Goal: Complete application form

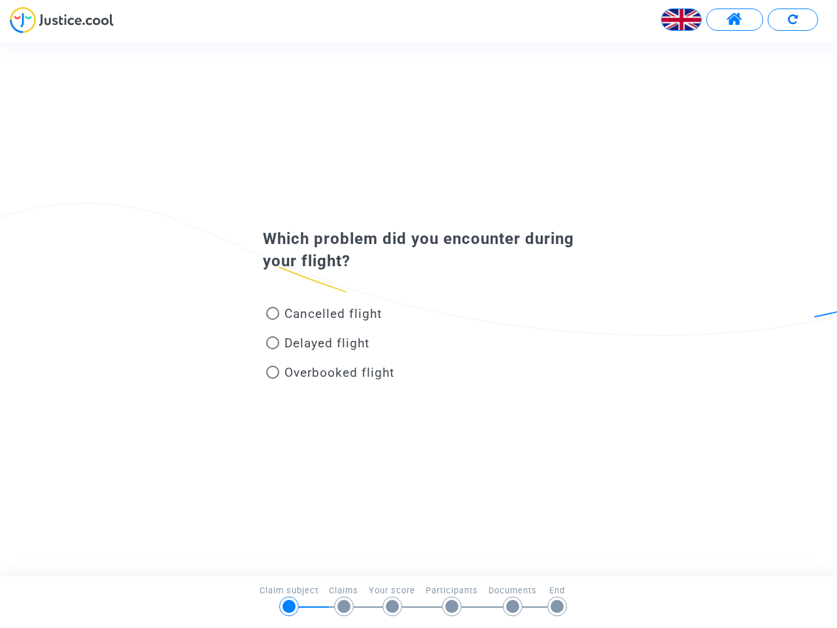
click at [682, 20] on img at bounding box center [681, 19] width 39 height 39
click at [734, 20] on span at bounding box center [735, 19] width 16 height 17
click at [793, 20] on div at bounding box center [418, 25] width 837 height 36
click at [419, 309] on div "Cancelled flight" at bounding box center [397, 316] width 288 height 29
click at [324, 316] on span "Cancelled flight" at bounding box center [333, 313] width 97 height 15
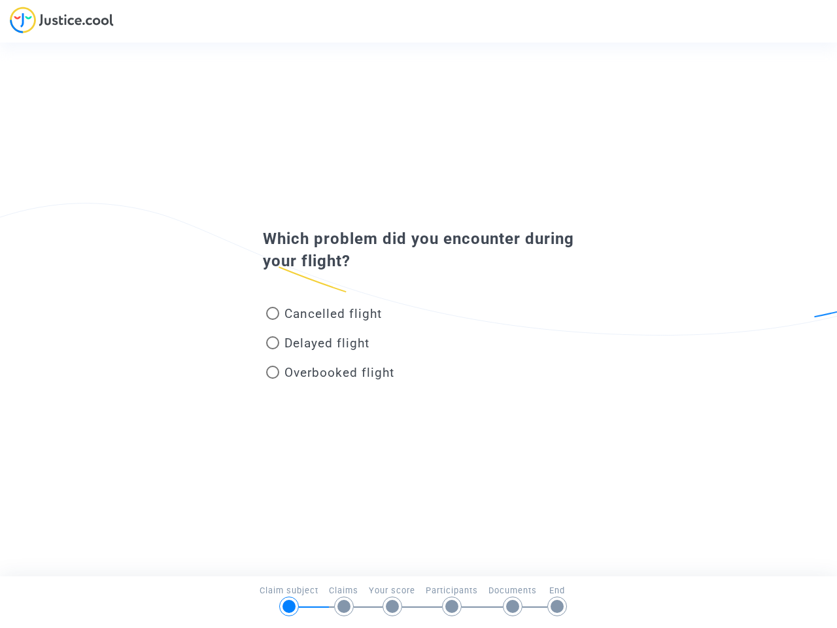
click at [273, 320] on input "Cancelled flight" at bounding box center [272, 320] width 1 height 1
radio input "true"
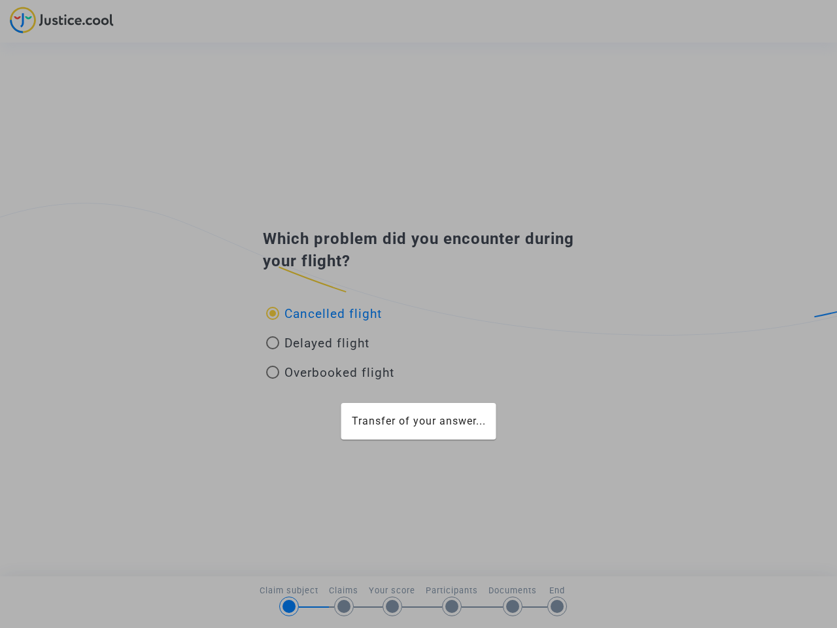
click at [324, 313] on div "Transfer of your answer..." at bounding box center [418, 314] width 837 height 628
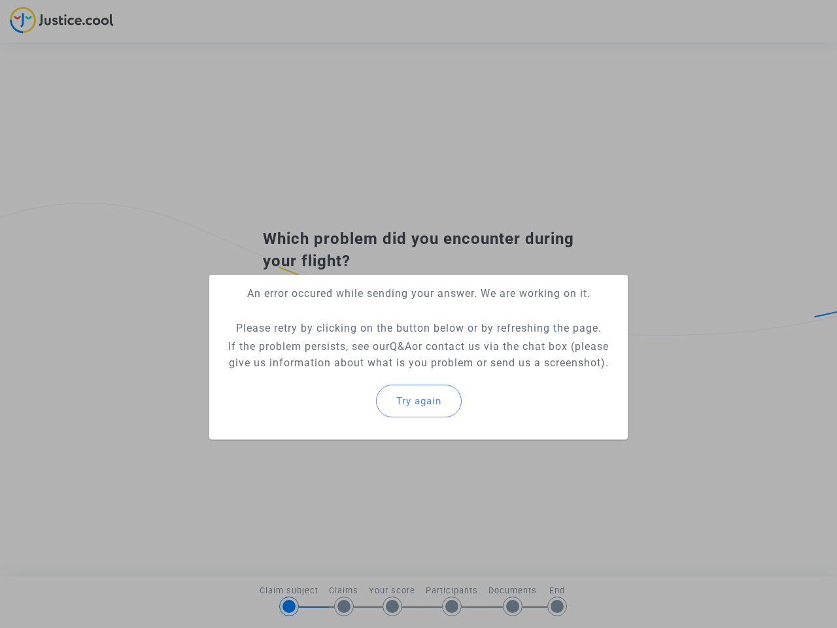
click at [318, 345] on p "If the problem persists, see our Q&A or contact us via the chat box (please giv…" at bounding box center [419, 354] width 398 height 33
click at [318, 343] on p "If the problem persists, see our Q&A or contact us via the chat box (please giv…" at bounding box center [419, 354] width 398 height 33
click at [330, 375] on div "Try again" at bounding box center [419, 401] width 398 height 56
click at [330, 372] on mat-card "An error occured while sending your answer. We are working on it. Please retry …" at bounding box center [418, 357] width 419 height 165
